Goal: Find specific page/section: Find specific page/section

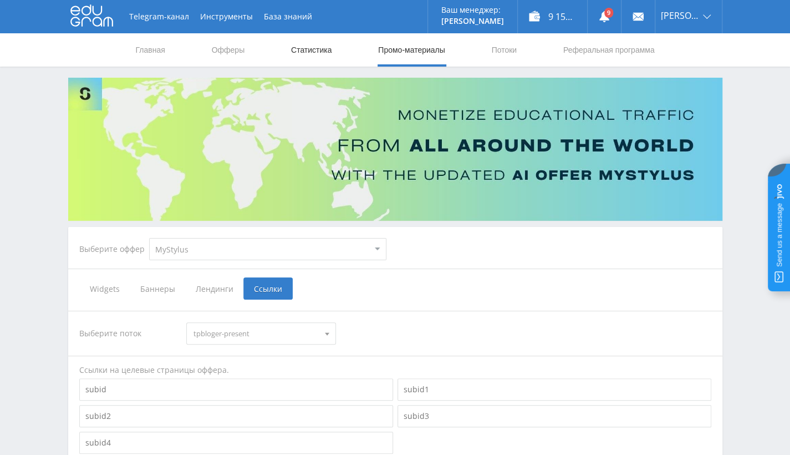
click at [322, 44] on link "Статистика" at bounding box center [311, 49] width 43 height 33
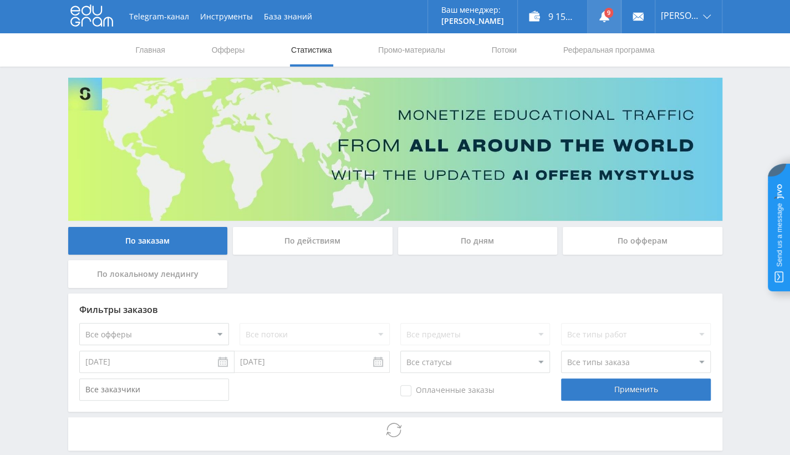
click at [610, 22] on use at bounding box center [605, 16] width 10 height 11
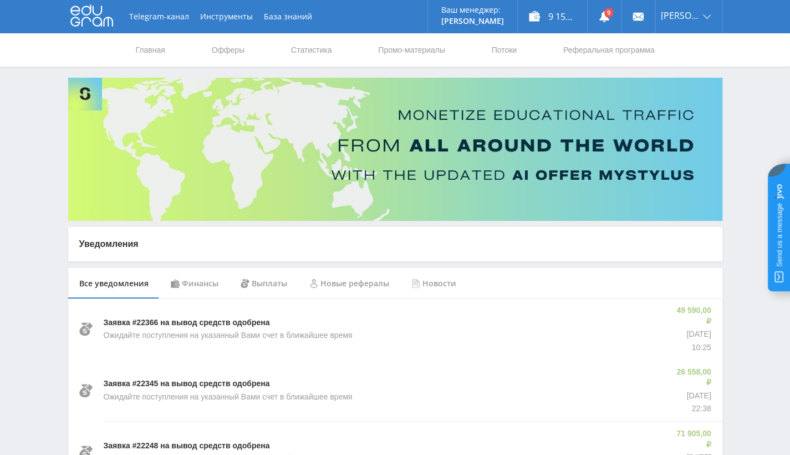
click at [193, 286] on div "Финансы" at bounding box center [195, 283] width 70 height 31
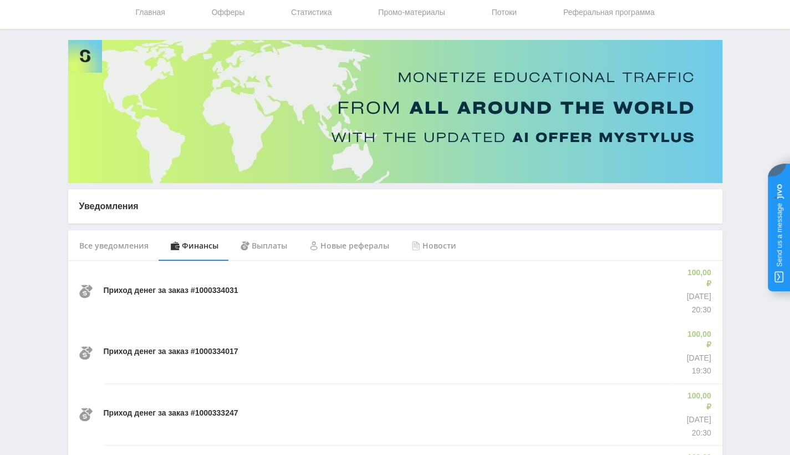
scroll to position [55, 0]
